Goal: Information Seeking & Learning: Learn about a topic

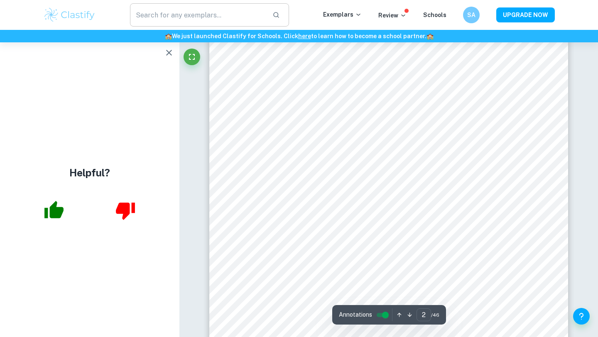
scroll to position [801, 0]
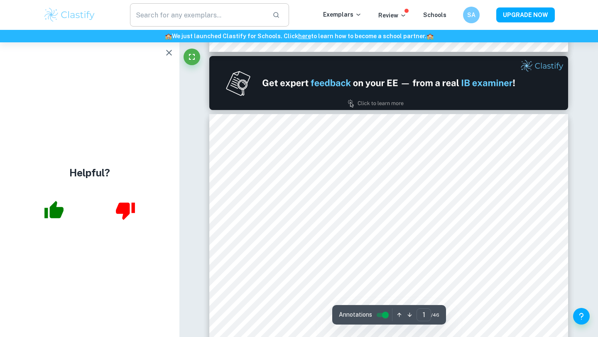
type input "2"
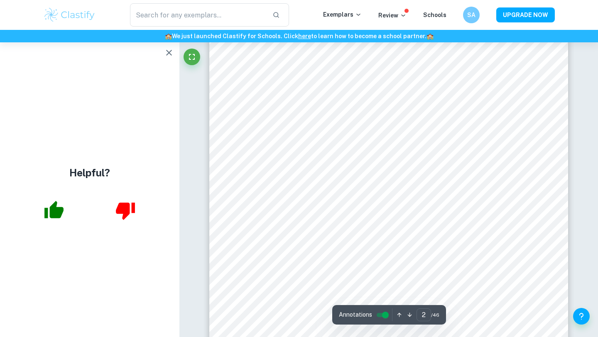
scroll to position [769, 0]
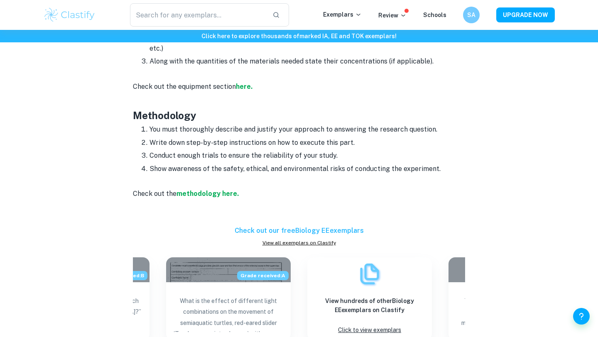
scroll to position [1249, 0]
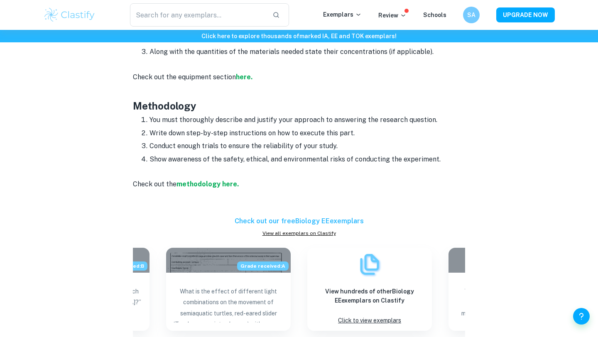
click at [360, 143] on p "Conduct enough trials to ensure the reliability of your study." at bounding box center [307, 146] width 316 height 12
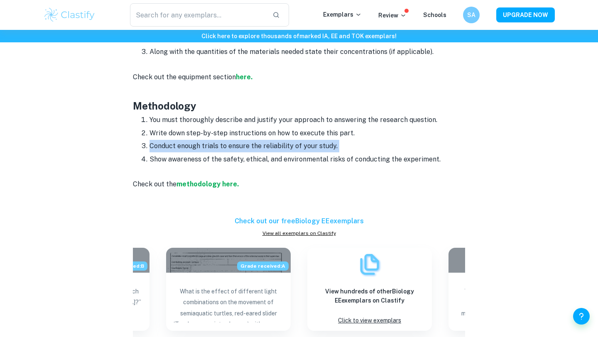
click at [360, 143] on p "Conduct enough trials to ensure the reliability of your study." at bounding box center [307, 146] width 316 height 12
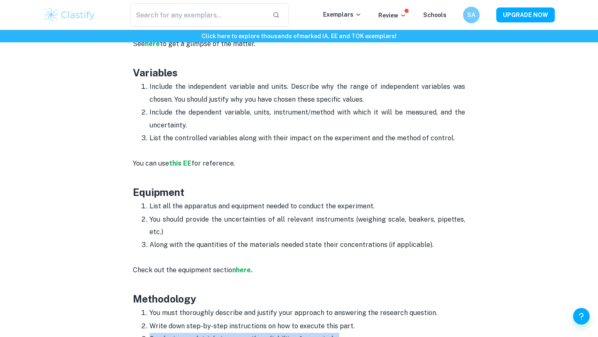
scroll to position [1056, 0]
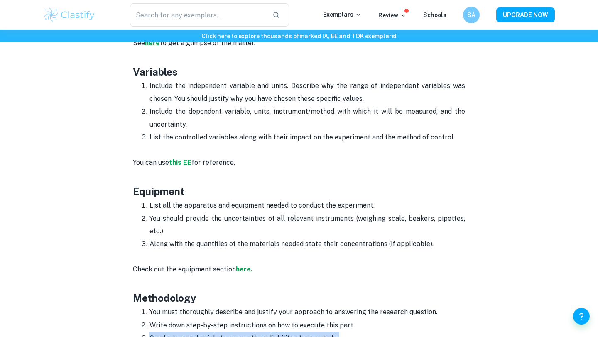
click at [241, 270] on strong "here." at bounding box center [244, 269] width 17 height 8
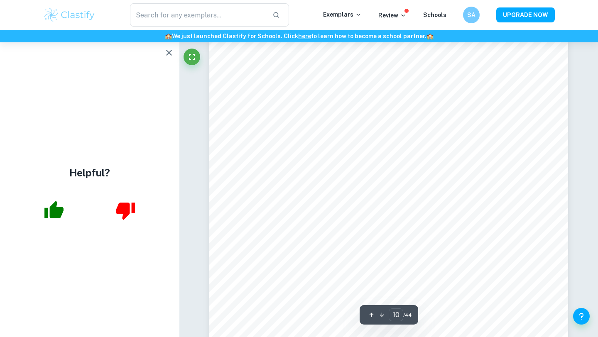
scroll to position [4709, 0]
click at [169, 56] on icon "button" at bounding box center [169, 53] width 10 height 10
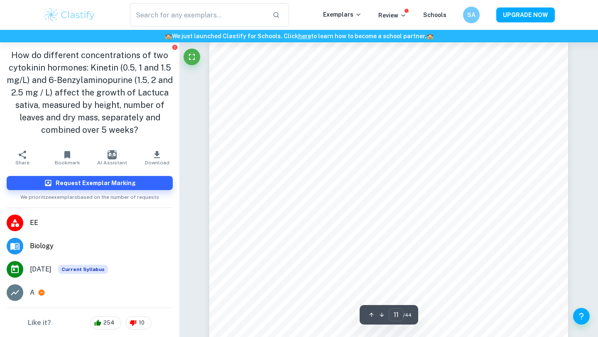
scroll to position [20, 0]
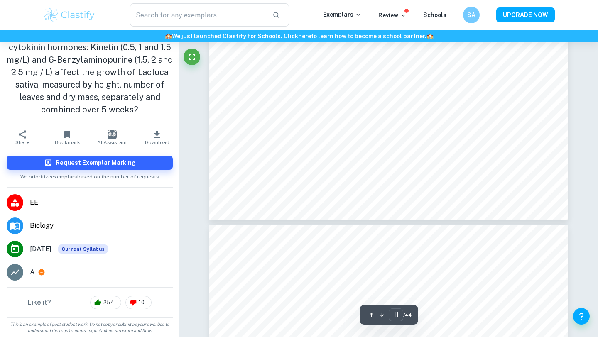
type input "12"
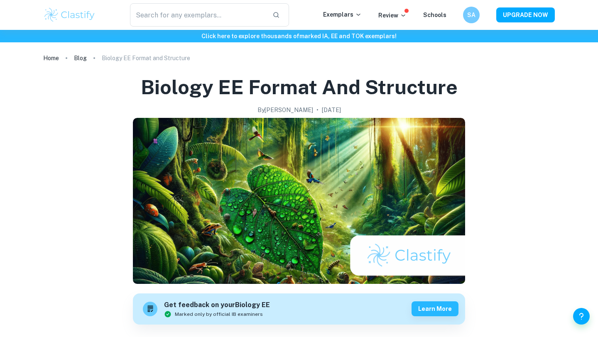
scroll to position [1056, 0]
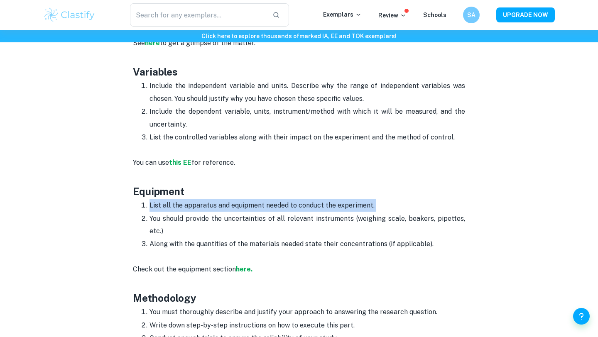
click at [231, 211] on p "List all the apparatus and equipment needed to conduct the experiment." at bounding box center [307, 205] width 316 height 12
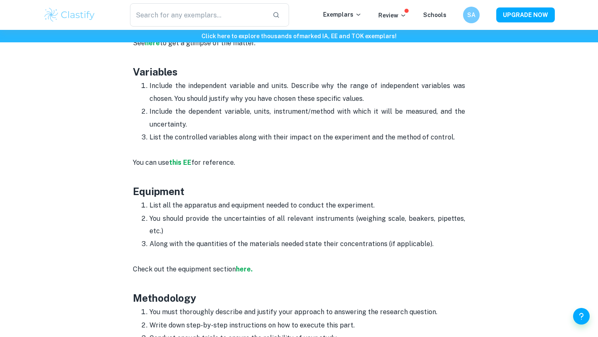
click at [232, 224] on p "You should provide the uncertainties of all relevant instruments (weighing scal…" at bounding box center [307, 225] width 316 height 25
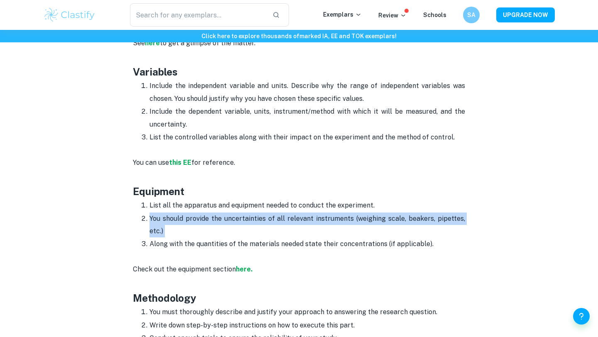
click at [232, 224] on p "You should provide the uncertainties of all relevant instruments (weighing scal…" at bounding box center [307, 225] width 316 height 25
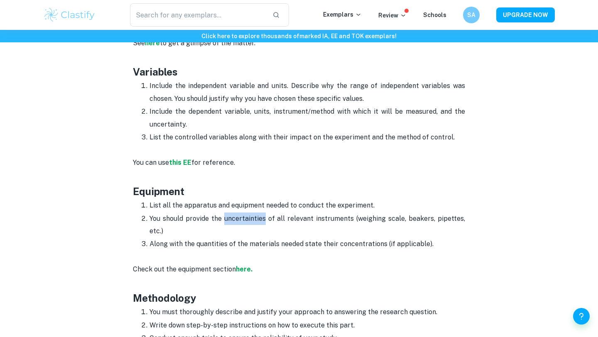
click at [232, 224] on p "You should provide the uncertainties of all relevant instruments (weighing scal…" at bounding box center [307, 225] width 316 height 25
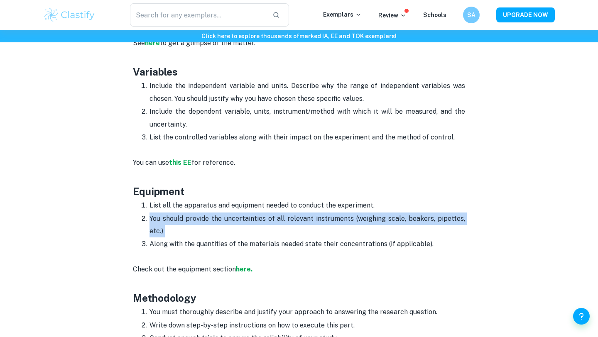
click at [232, 224] on p "You should provide the uncertainties of all relevant instruments (weighing scal…" at bounding box center [307, 225] width 316 height 25
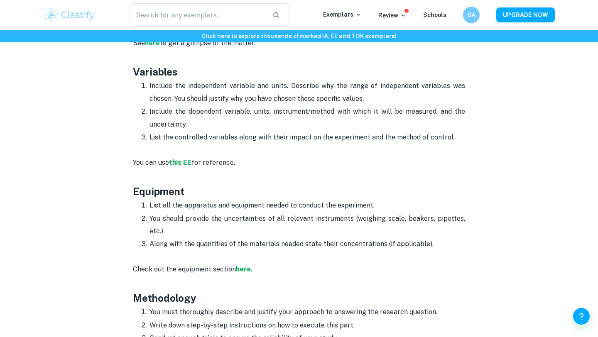
click at [244, 254] on p "Check out the equipment section here." at bounding box center [299, 263] width 332 height 25
click at [250, 244] on p "Along with the quantities of the materials needed state their concentrations (i…" at bounding box center [307, 244] width 316 height 12
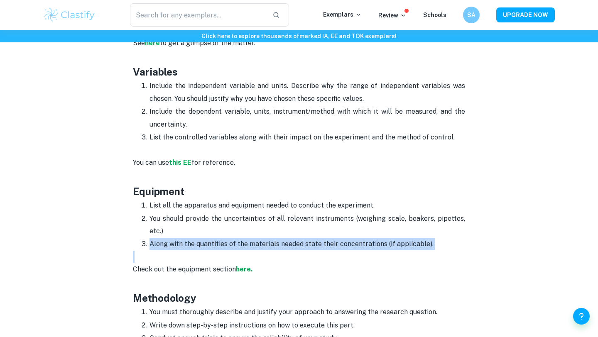
click at [250, 244] on p "Along with the quantities of the materials needed state their concentrations (i…" at bounding box center [307, 244] width 316 height 12
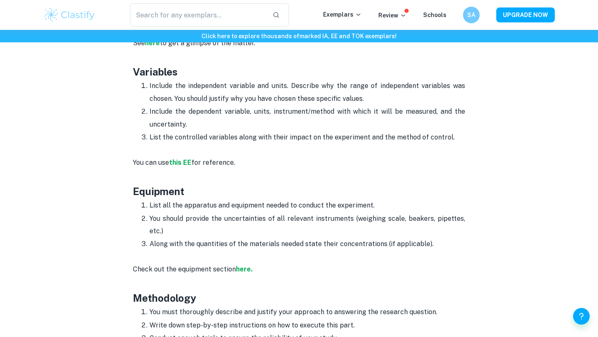
click at [211, 237] on p "You should provide the uncertainties of all relevant instruments (weighing scal…" at bounding box center [307, 225] width 316 height 25
